Goal: Information Seeking & Learning: Find specific page/section

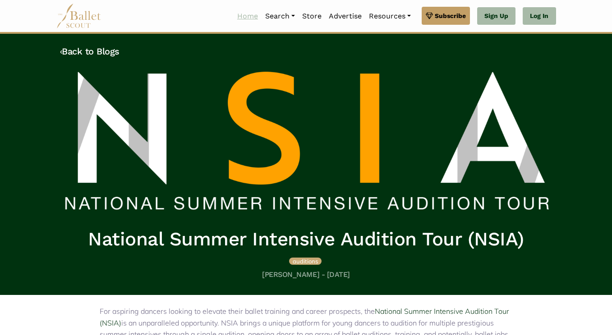
click at [239, 17] on link "Home" at bounding box center [247, 16] width 28 height 19
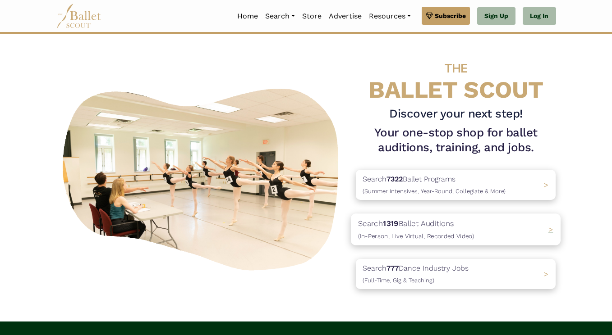
click at [425, 221] on p "Search 1319 Ballet Auditions (In-Person, Live Virtual, Recorded Video)" at bounding box center [416, 230] width 116 height 24
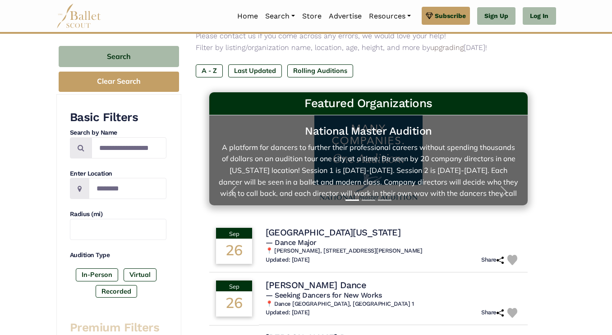
scroll to position [15, 0]
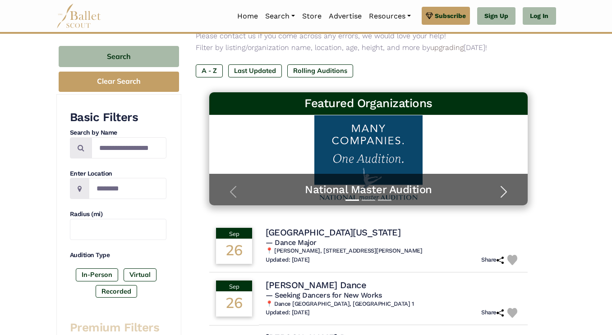
click at [502, 189] on span "button" at bounding box center [503, 192] width 14 height 14
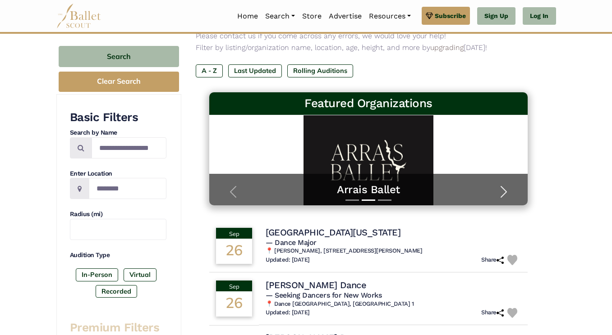
click at [502, 189] on span "button" at bounding box center [503, 192] width 14 height 14
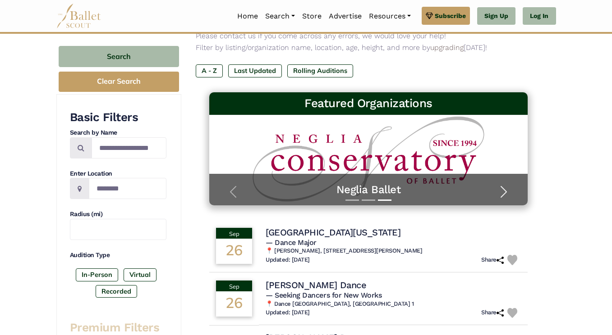
click at [501, 189] on span "button" at bounding box center [503, 192] width 14 height 14
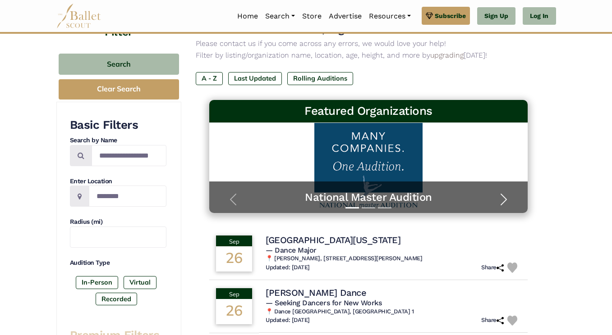
scroll to position [68, 0]
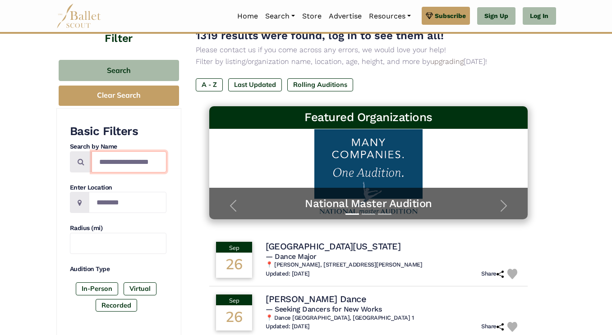
click at [124, 160] on input "Search by names..." at bounding box center [128, 161] width 75 height 21
type input "****"
